Goal: Task Accomplishment & Management: Use online tool/utility

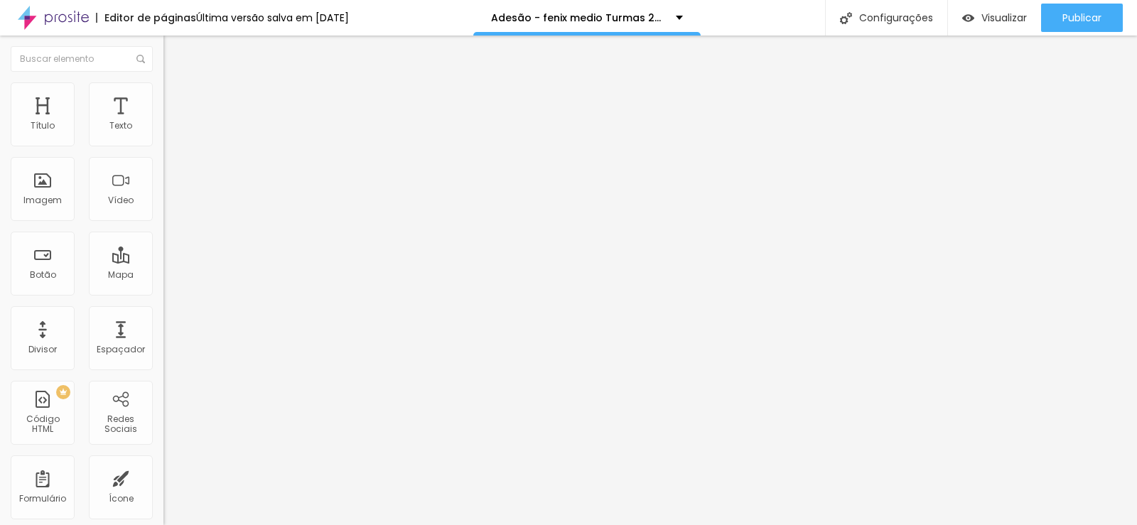
click at [163, 293] on input "[URL][DOMAIN_NAME]" at bounding box center [248, 286] width 171 height 14
click at [163, 144] on img at bounding box center [167, 148] width 9 height 9
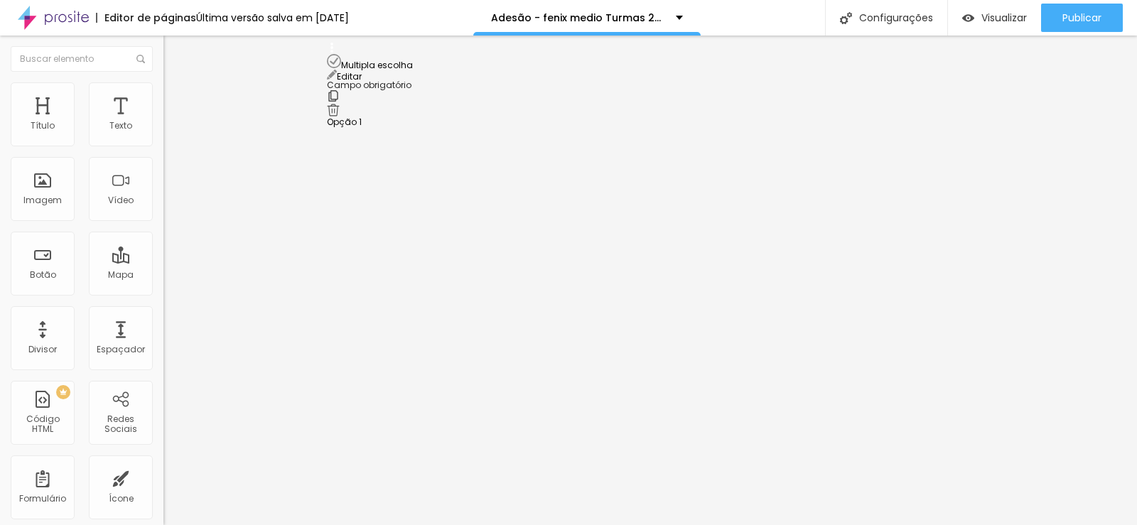
scroll to position [777, 0]
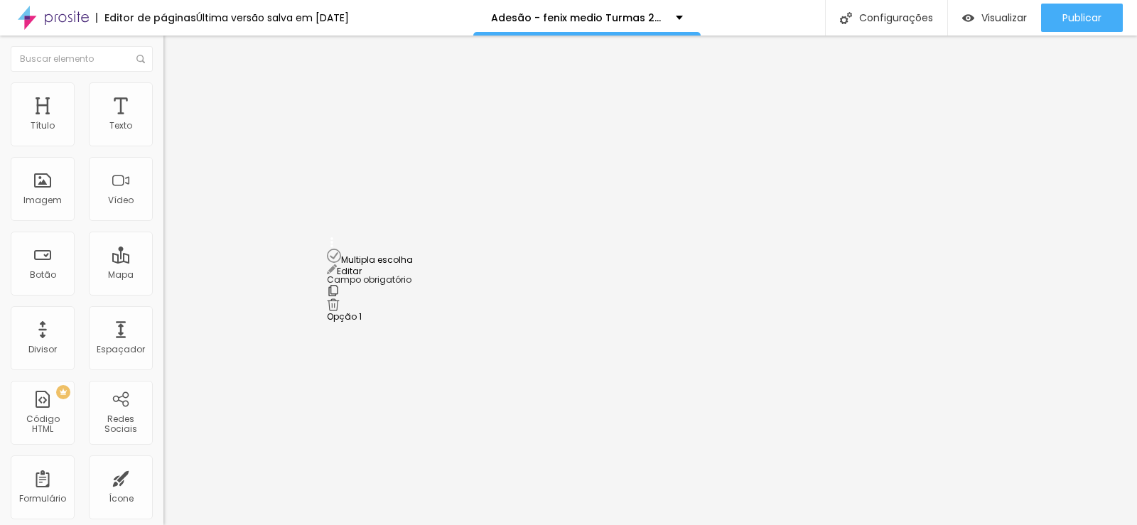
drag, startPoint x: 333, startPoint y: 291, endPoint x: 357, endPoint y: 290, distance: 24.9
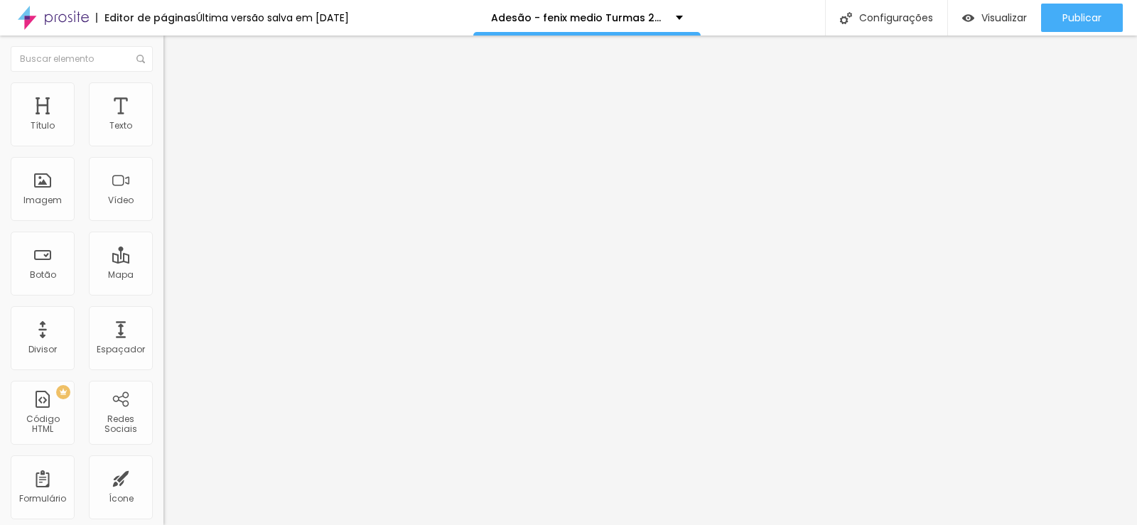
drag, startPoint x: 488, startPoint y: 356, endPoint x: 307, endPoint y: 343, distance: 181.7
paste input "PACOTE III: SOMENTE COLAÇÃO DE GRAU: SEM CUSTO, SOMENTE TAXA DE INSCRIÇÃO NA PL…"
type input "PACOTE III: SOMENTE COLAÇÃO DE GRAU: SEM CUSTO, SOMENTE TAXA DE INSCRIÇÃO NA PL…"
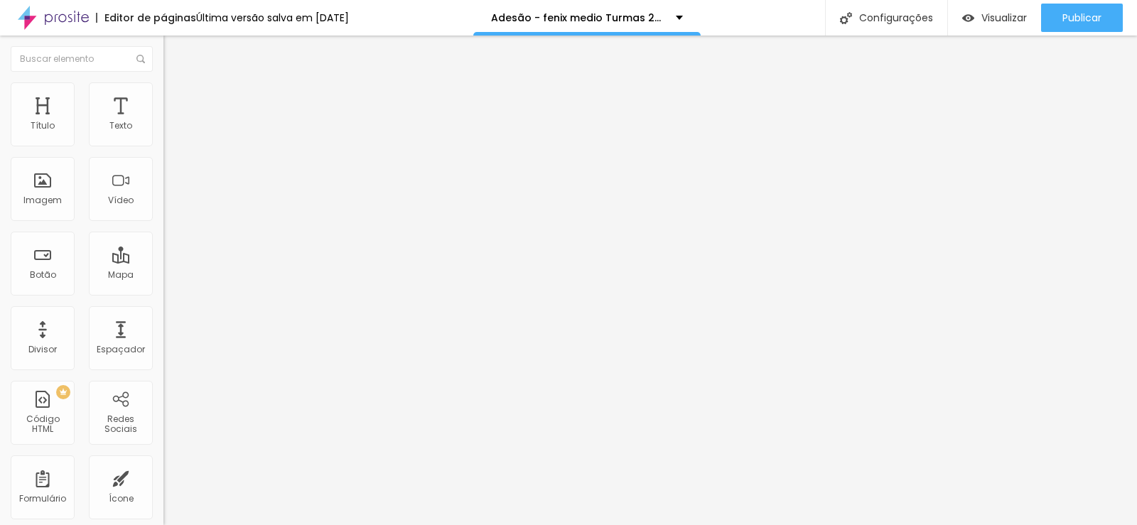
scroll to position [849, 0]
drag, startPoint x: 419, startPoint y: 385, endPoint x: 384, endPoint y: 375, distance: 36.2
paste input "Farei somente a colação de grau e pagarei a taxa de inscrição da plataforma de …"
type input "Farei somente a colação de grau e pagarei a taxa de inscrição da plataforma de …"
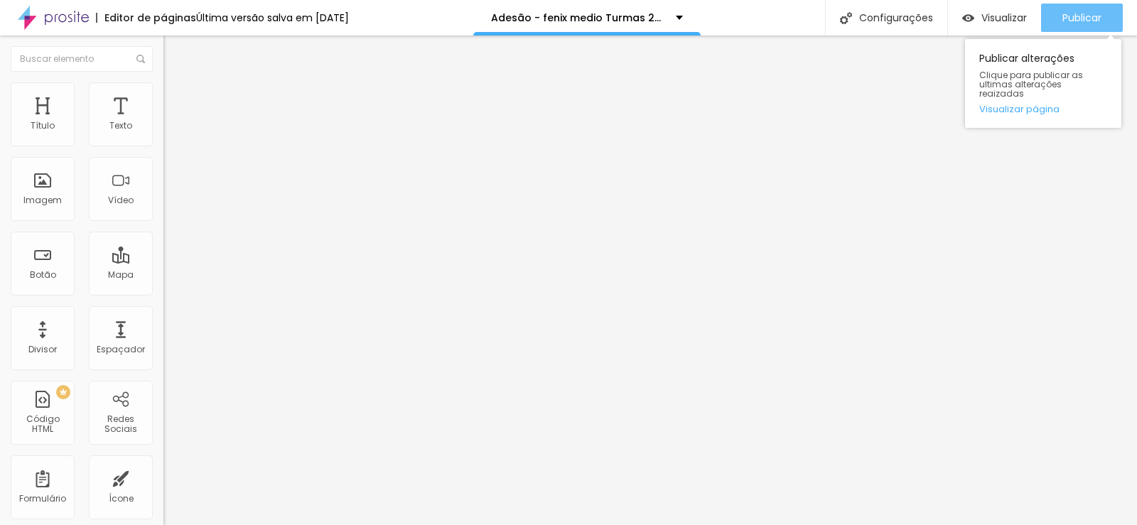
click at [1082, 17] on span "Publicar" at bounding box center [1081, 17] width 39 height 11
